Goal: Information Seeking & Learning: Learn about a topic

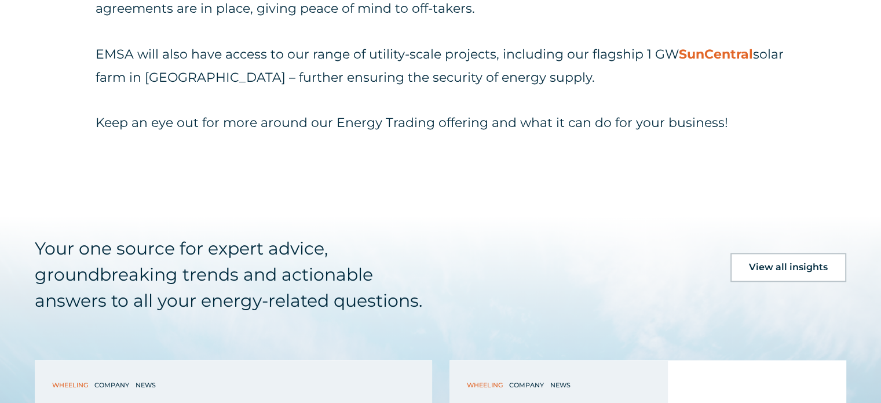
scroll to position [1415, 0]
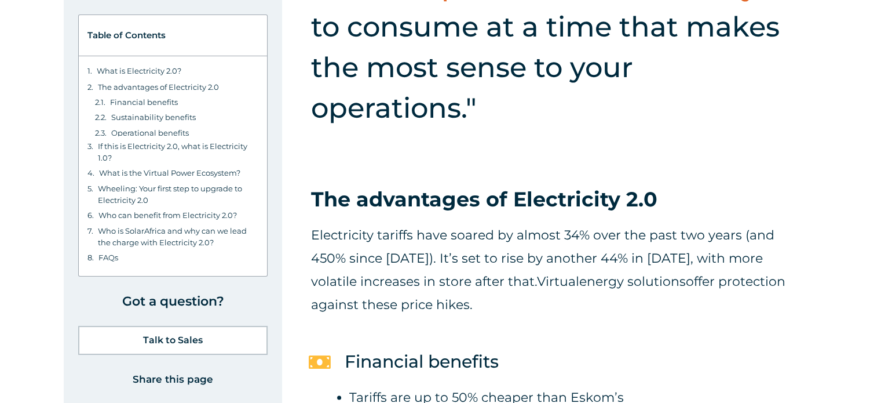
scroll to position [1402, 0]
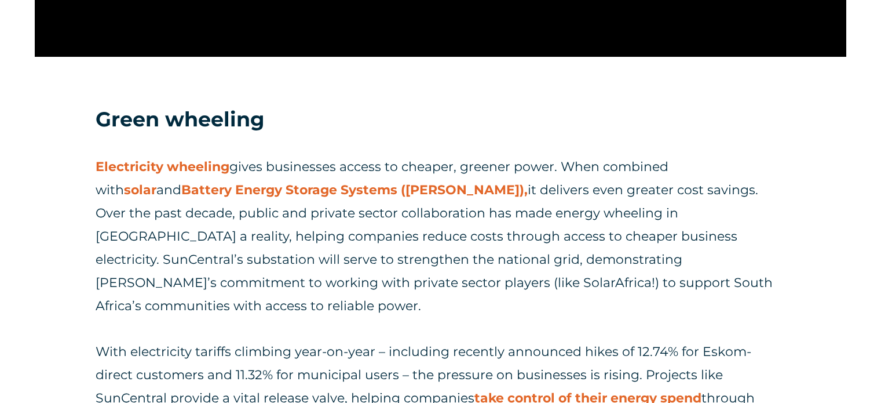
scroll to position [1377, 0]
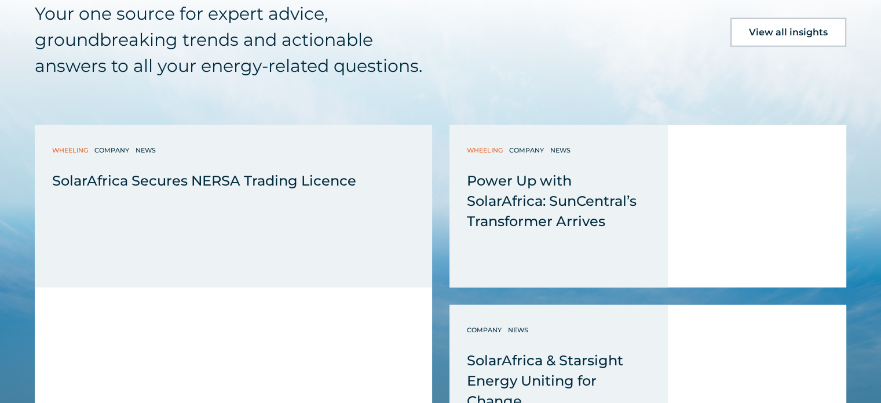
scroll to position [2839, 0]
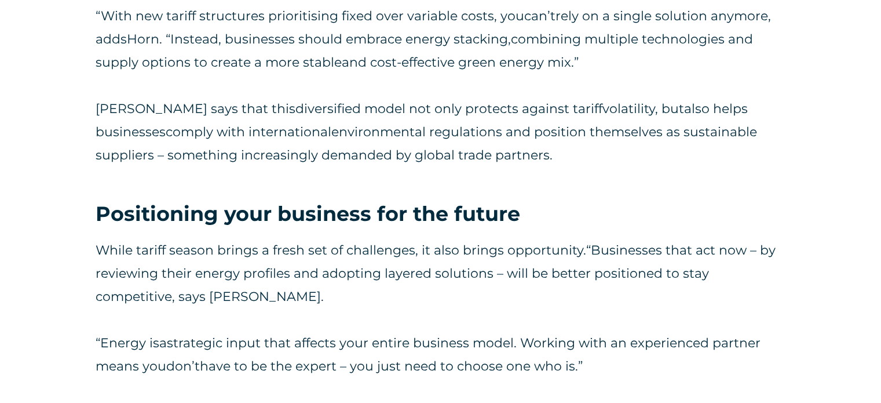
scroll to position [2362, 0]
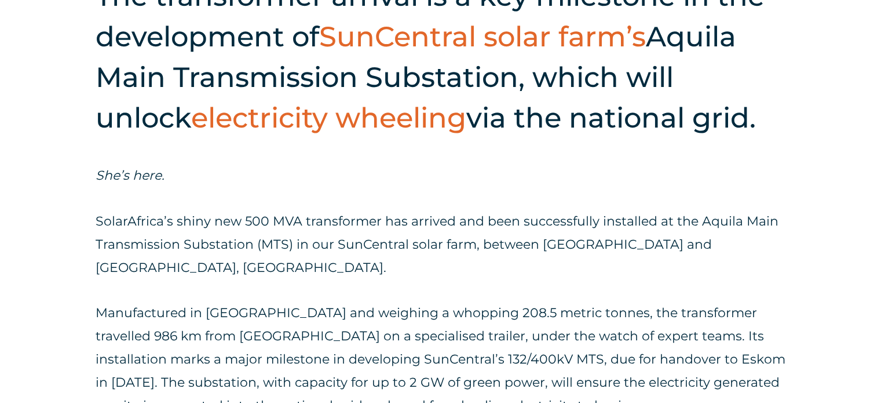
scroll to position [533, 0]
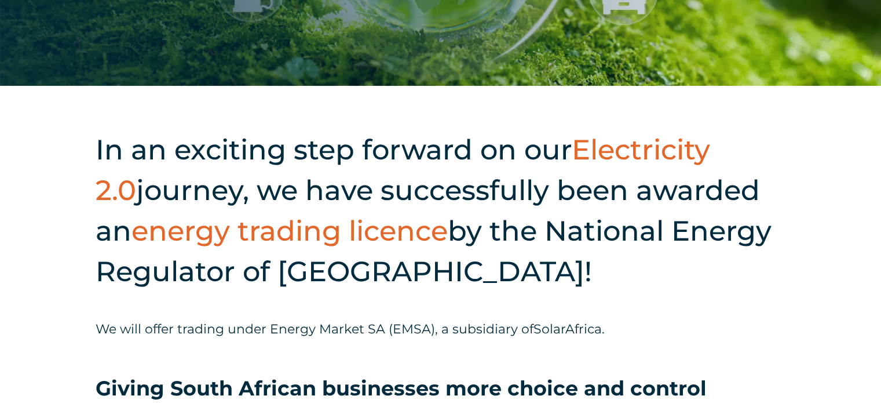
scroll to position [317, 0]
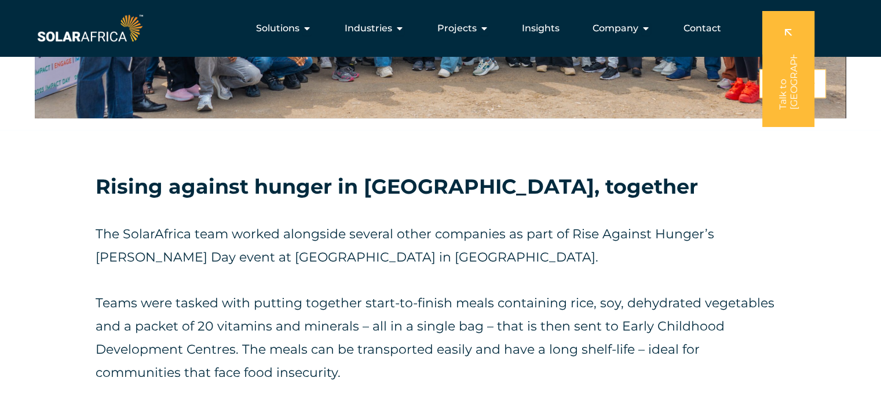
scroll to position [1240, 0]
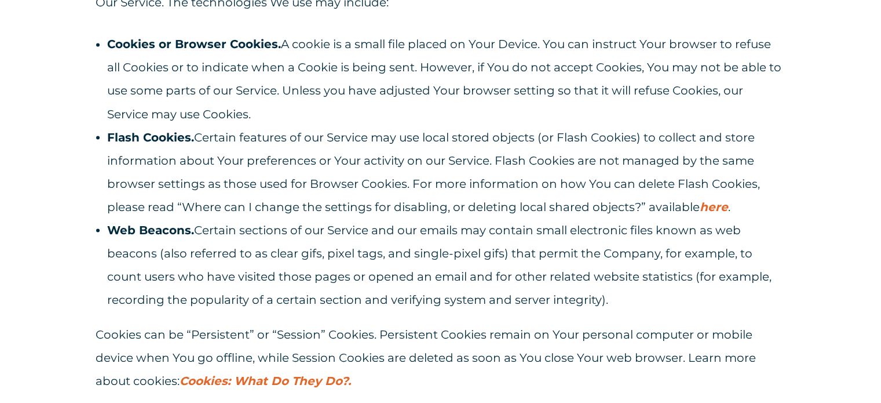
scroll to position [2106, 0]
